Goal: Task Accomplishment & Management: Use online tool/utility

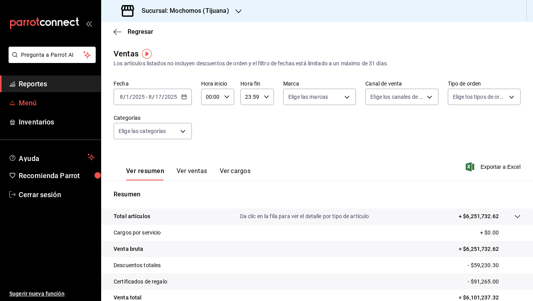
click at [37, 103] on span "Menú" at bounding box center [57, 103] width 76 height 10
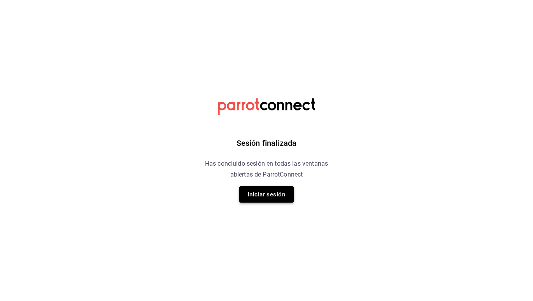
click at [275, 194] on button "Iniciar sesión" at bounding box center [266, 194] width 54 height 16
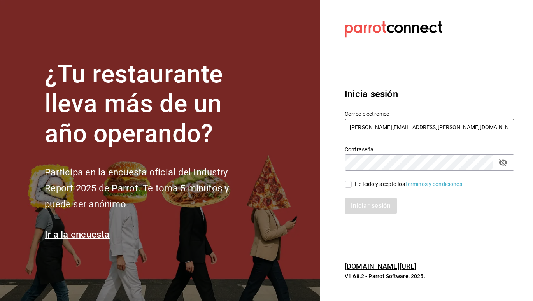
type input "ely.mendoza@grupocosteno.com"
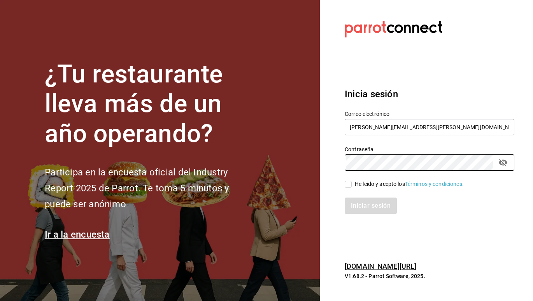
click at [346, 185] on input "He leído y acepto los Términos y condiciones." at bounding box center [347, 184] width 7 height 7
checkbox input "true"
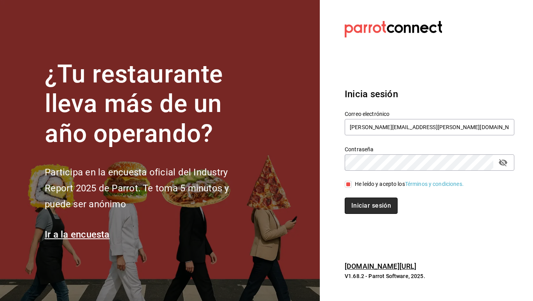
click at [376, 208] on button "Iniciar sesión" at bounding box center [370, 205] width 53 height 16
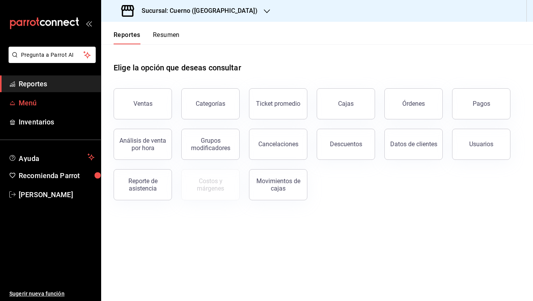
click at [31, 105] on span "Menú" at bounding box center [57, 103] width 76 height 10
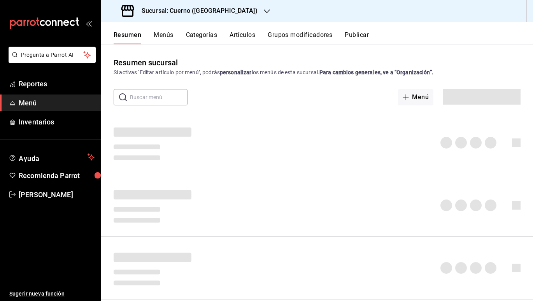
click at [245, 34] on button "Artículos" at bounding box center [242, 37] width 26 height 13
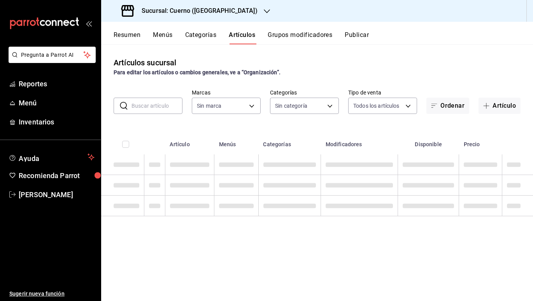
type input "c9e961b9-bc29-480f-a65c-324ff110f526"
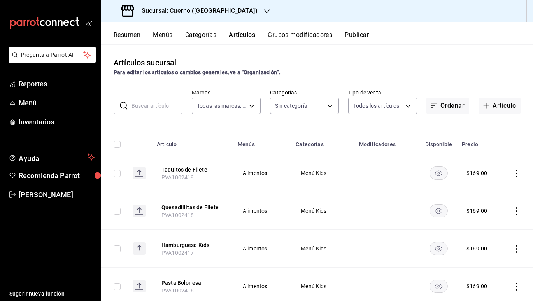
type input "a99b9eb1-d5e4-4ca6-a53e-4c42022e859a,8d843363-7b8b-4002-90a0-c01944697fe5,d20f9…"
click at [198, 34] on button "Categorías" at bounding box center [200, 37] width 31 height 13
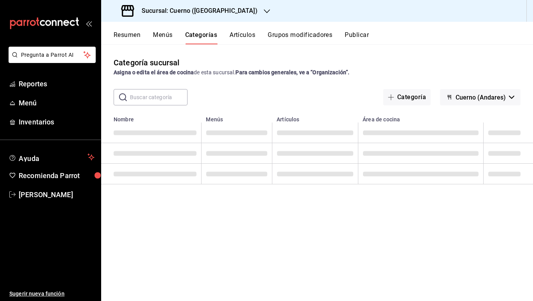
click at [237, 32] on button "Artículos" at bounding box center [242, 37] width 26 height 13
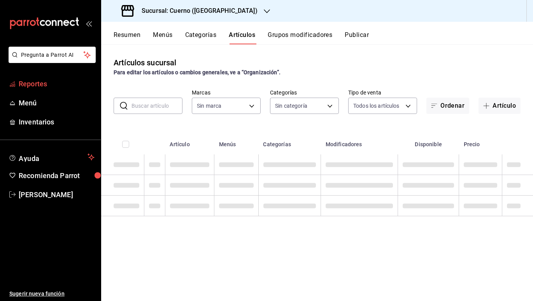
click at [33, 84] on span "Reportes" at bounding box center [57, 84] width 76 height 10
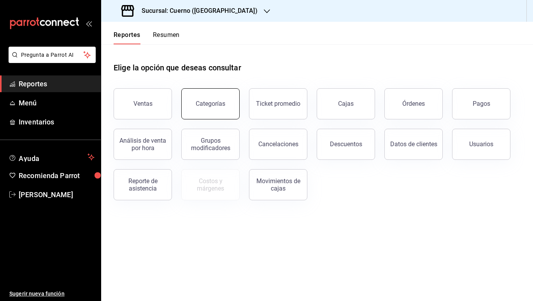
click at [215, 105] on div "Categorías" at bounding box center [211, 103] width 30 height 7
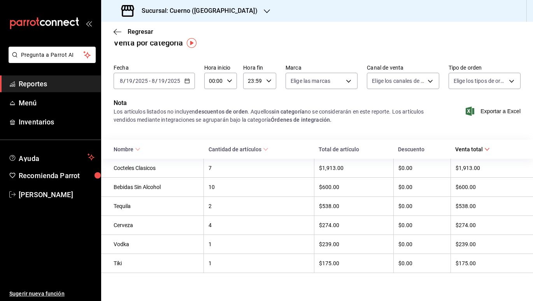
scroll to position [11, 0]
click at [32, 103] on span "Menú" at bounding box center [57, 103] width 76 height 10
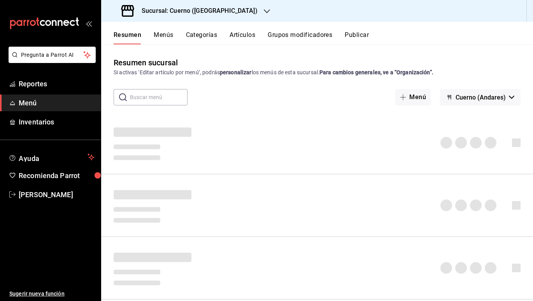
click at [247, 36] on button "Artículos" at bounding box center [242, 37] width 26 height 13
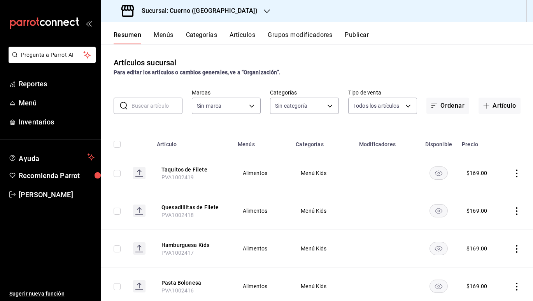
type input "a99b9eb1-d5e4-4ca6-a53e-4c42022e859a,8d843363-7b8b-4002-90a0-c01944697fe5,d20f9…"
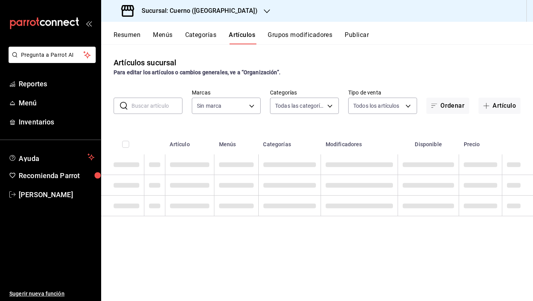
type input "c9e961b9-bc29-480f-a65c-324ff110f526"
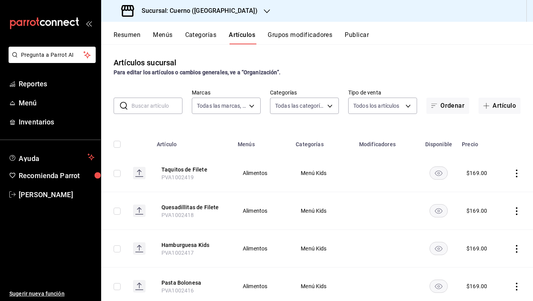
click at [519, 175] on icon "actions" at bounding box center [516, 173] width 8 height 8
click at [519, 175] on div at bounding box center [266, 150] width 533 height 301
click at [127, 35] on button "Resumen" at bounding box center [127, 37] width 27 height 13
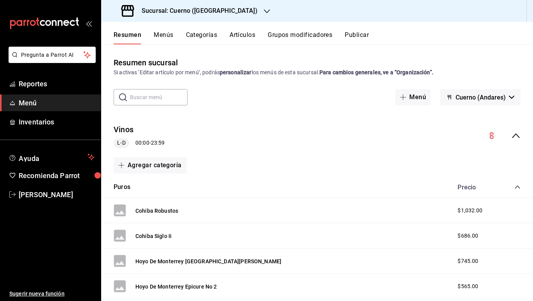
click at [162, 34] on button "Menús" at bounding box center [163, 37] width 19 height 13
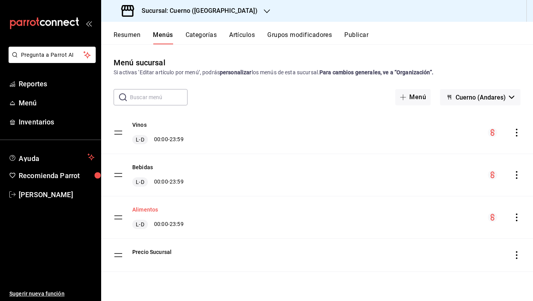
click at [145, 210] on button "Alimentos" at bounding box center [145, 210] width 26 height 8
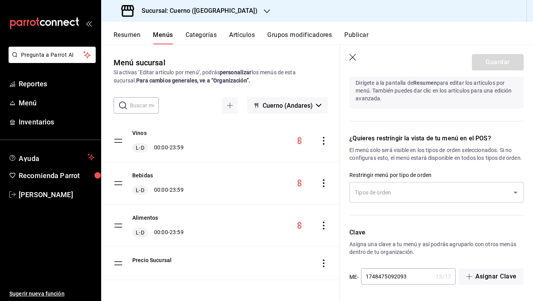
click at [355, 58] on icon "button" at bounding box center [353, 58] width 8 height 8
checkbox input "false"
type input "1755625536814"
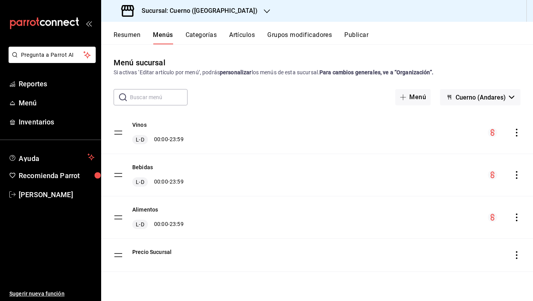
scroll to position [439, 0]
click at [243, 35] on button "Artículos" at bounding box center [242, 37] width 26 height 13
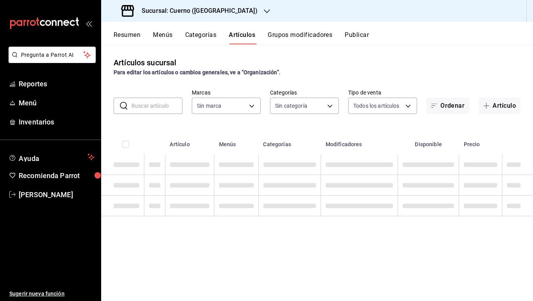
type input "c9e961b9-bc29-480f-a65c-324ff110f526"
type input "a99b9eb1-d5e4-4ca6-a53e-4c42022e859a,8d843363-7b8b-4002-90a0-c01944697fe5,d20f9…"
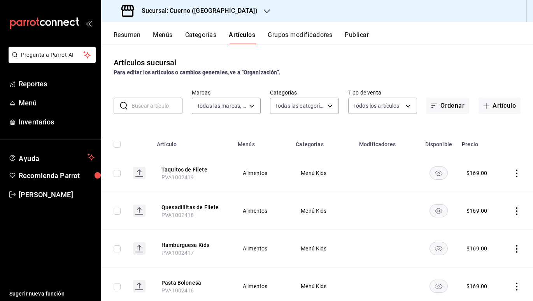
click at [115, 146] on input "checkbox" at bounding box center [117, 144] width 7 height 7
checkbox input "true"
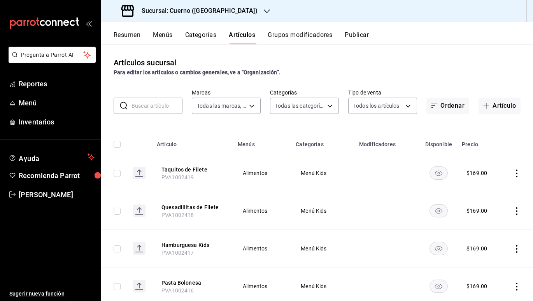
checkbox input "true"
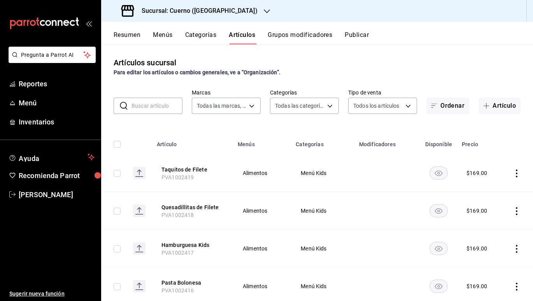
checkbox input "true"
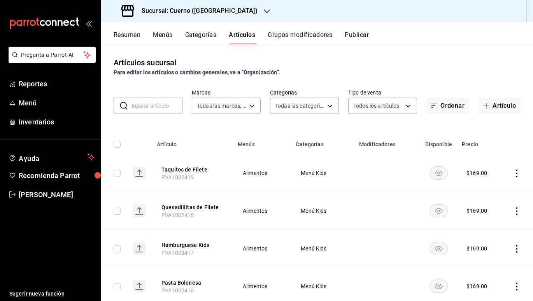
checkbox input "true"
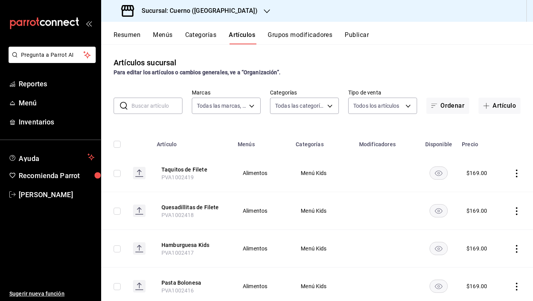
checkbox input "true"
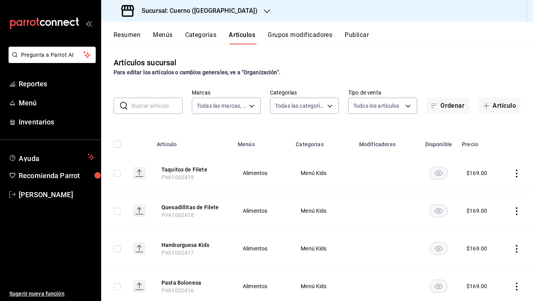
checkbox input "true"
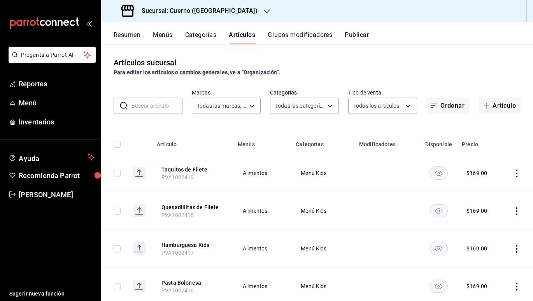
checkbox input "true"
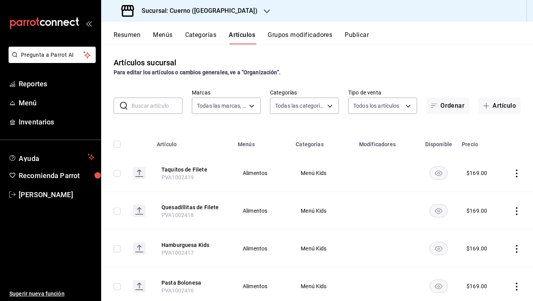
checkbox input "true"
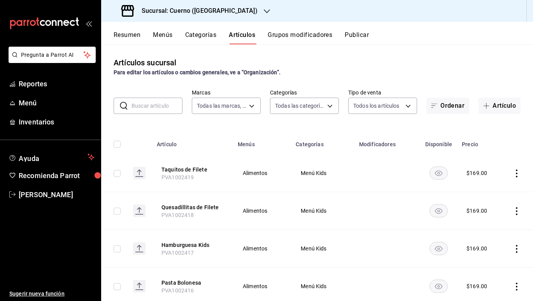
checkbox input "true"
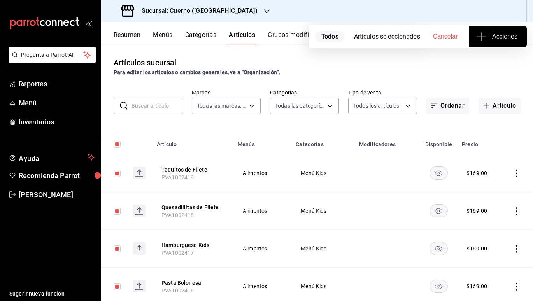
click at [483, 38] on icon "button" at bounding box center [480, 36] width 9 height 9
click at [418, 61] on div at bounding box center [266, 150] width 533 height 301
click at [395, 68] on div "Para editar los artículos o cambios generales, ve a “Organización”." at bounding box center [317, 72] width 407 height 8
click at [116, 142] on input "checkbox" at bounding box center [117, 144] width 7 height 7
checkbox input "false"
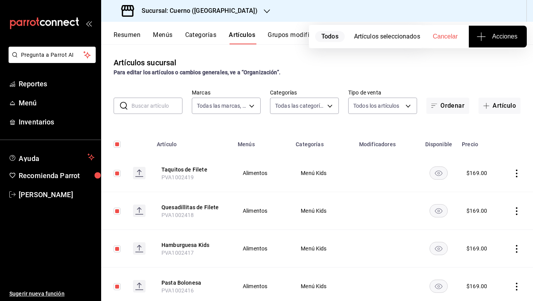
checkbox input "false"
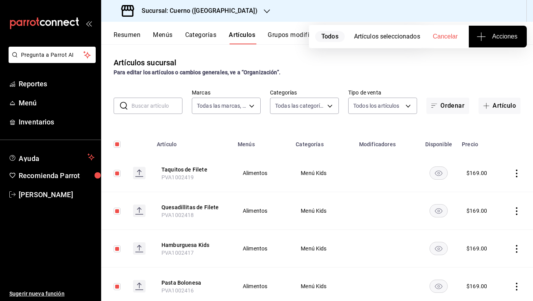
checkbox input "false"
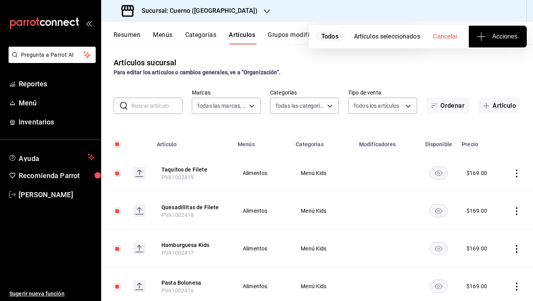
checkbox input "false"
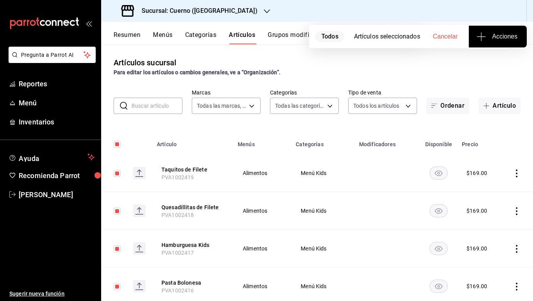
checkbox input "false"
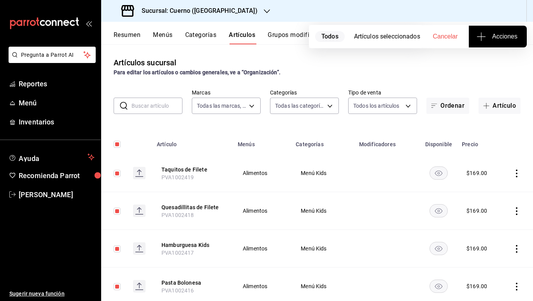
checkbox input "false"
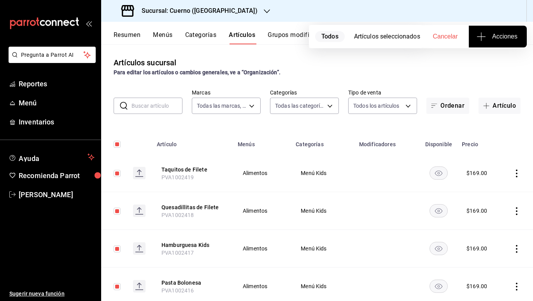
checkbox input "false"
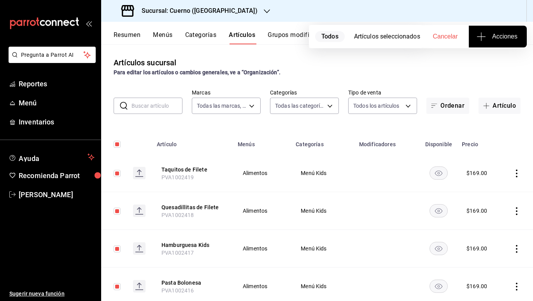
checkbox input "false"
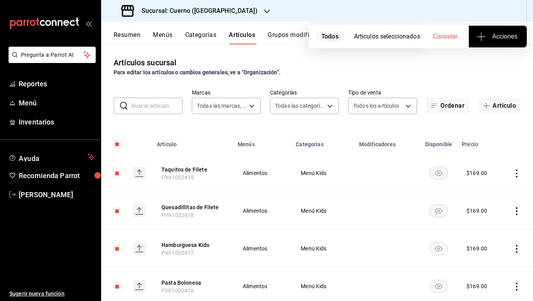
checkbox input "false"
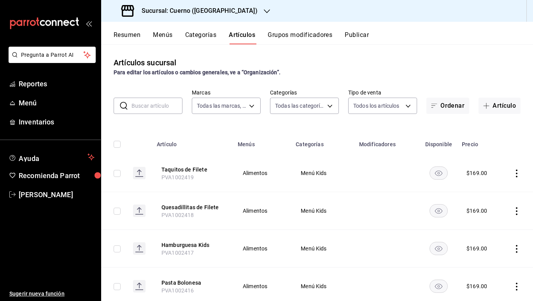
click at [167, 37] on button "Menús" at bounding box center [162, 37] width 19 height 13
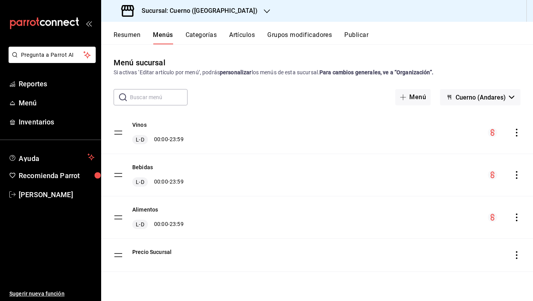
click at [515, 98] on button "Cuerno (Andares)" at bounding box center [480, 97] width 80 height 16
click at [515, 98] on div at bounding box center [266, 150] width 533 height 301
click at [30, 103] on span "Menú" at bounding box center [57, 103] width 76 height 10
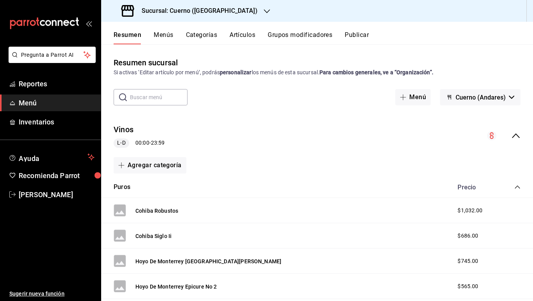
click at [168, 36] on button "Menús" at bounding box center [163, 37] width 19 height 13
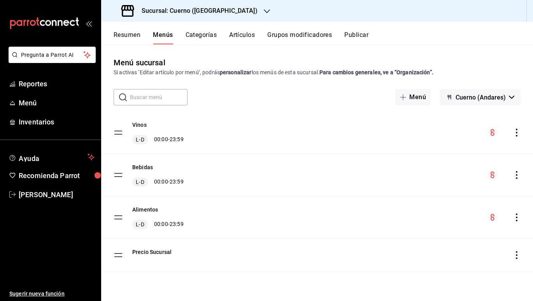
click at [515, 220] on icon "actions" at bounding box center [516, 217] width 8 height 8
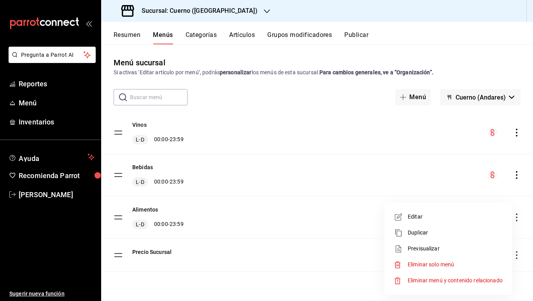
click at [433, 247] on span "Previsualizar" at bounding box center [454, 249] width 95 height 8
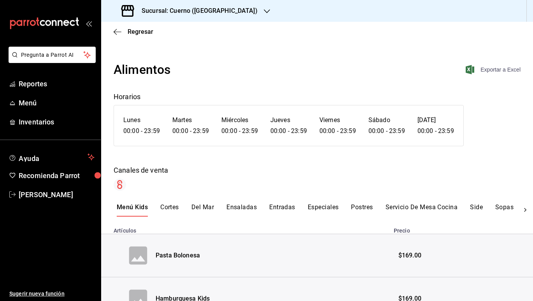
click at [497, 69] on span "Exportar a Excel" at bounding box center [493, 69] width 53 height 9
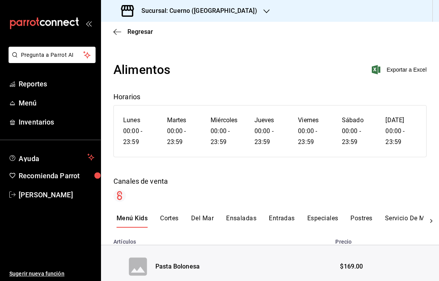
click at [44, 21] on icon "mailbox folders" at bounding box center [42, 23] width 5 height 6
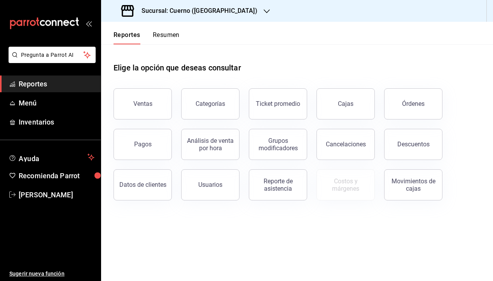
click at [180, 9] on h3 "Sucursal: Cuerno (Andares)" at bounding box center [196, 10] width 122 height 9
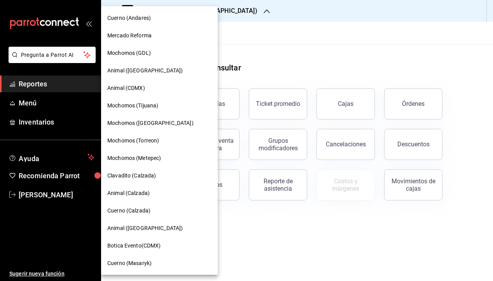
click at [137, 17] on span "Cuerno (Andares)" at bounding box center [129, 18] width 44 height 8
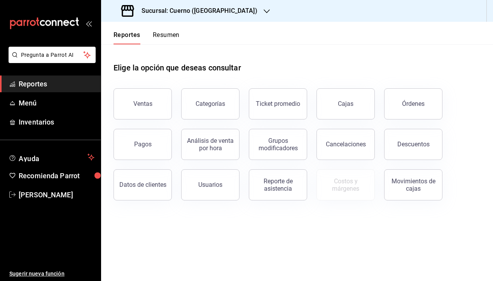
click at [42, 82] on span "Reportes" at bounding box center [57, 84] width 76 height 10
click at [37, 101] on span "Menú" at bounding box center [57, 103] width 76 height 10
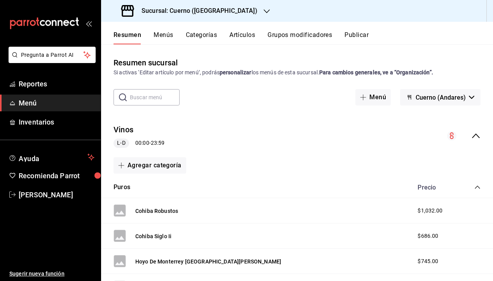
click at [249, 36] on button "Artículos" at bounding box center [242, 37] width 26 height 13
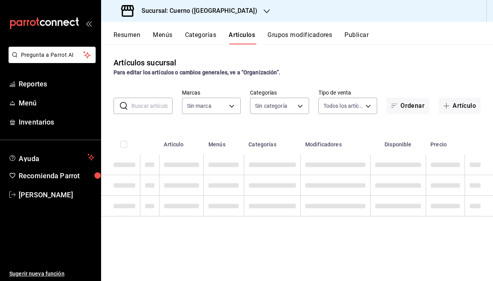
type input "c9e961b9-bc29-480f-a65c-324ff110f526"
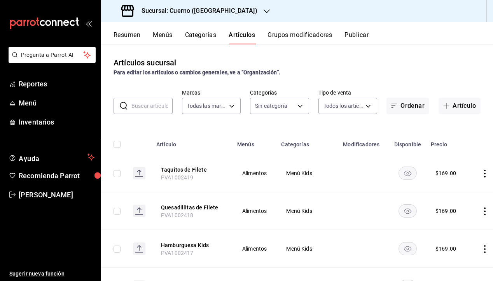
type input "a99b9eb1-d5e4-4ca6-a53e-4c42022e859a,8d843363-7b8b-4002-90a0-c01944697fe5,d20f9…"
click at [25, 101] on span "Menú" at bounding box center [57, 103] width 76 height 10
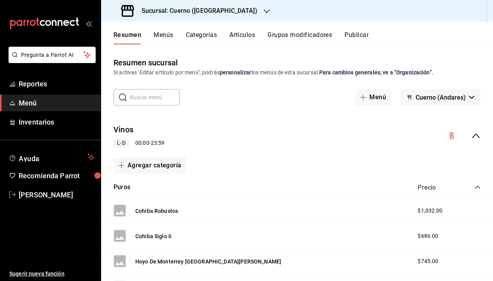
click at [163, 33] on button "Menús" at bounding box center [163, 37] width 19 height 13
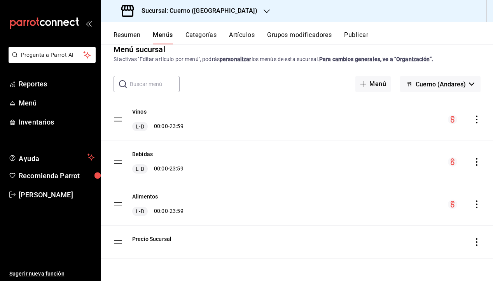
scroll to position [13, 0]
click at [479, 204] on icon "actions" at bounding box center [477, 204] width 8 height 8
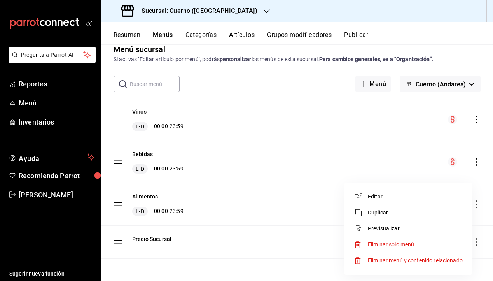
click at [383, 230] on span "Previsualizar" at bounding box center [415, 228] width 95 height 8
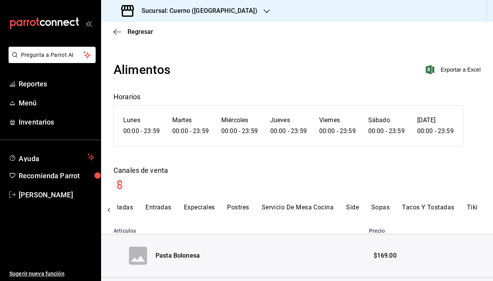
click at [340, 74] on div "Alimentos Exportar a Excel" at bounding box center [297, 69] width 367 height 19
click at [44, 28] on icon "mailbox folders" at bounding box center [44, 23] width 70 height 12
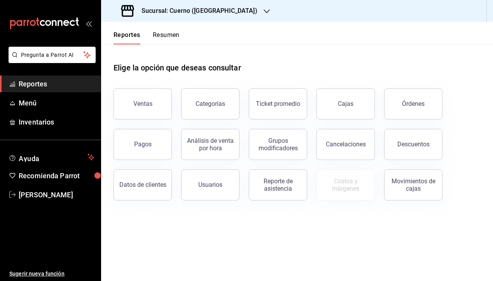
click at [58, 23] on icon "mailbox folders" at bounding box center [60, 23] width 5 height 6
click at [55, 23] on icon "mailbox folders" at bounding box center [44, 23] width 70 height 12
click at [47, 22] on icon "mailbox folders" at bounding box center [44, 23] width 70 height 12
